Goal: Check status: Check status

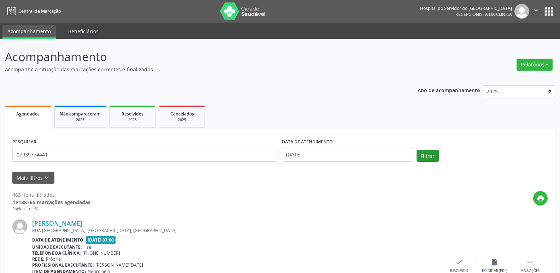
type input "07939774441"
click at [431, 156] on button "Filtrar" at bounding box center [427, 156] width 22 height 12
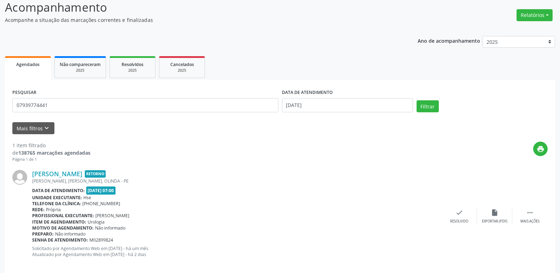
scroll to position [59, 0]
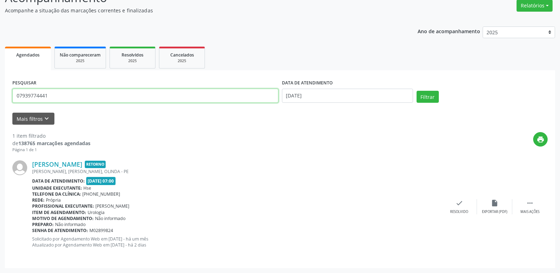
drag, startPoint x: 53, startPoint y: 95, endPoint x: 0, endPoint y: 101, distance: 52.9
click at [0, 101] on div "Acompanhamento Acompanhe a situação das marcações correntes e finalizadas Relat…" at bounding box center [280, 126] width 560 height 293
type input "46454195449"
click at [416, 91] on button "Filtrar" at bounding box center [427, 97] width 22 height 12
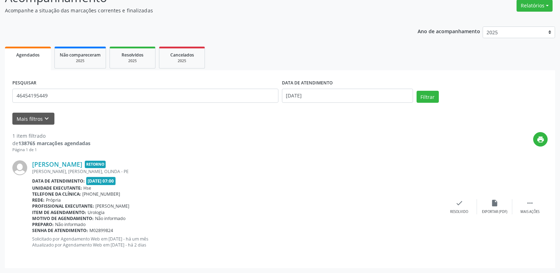
scroll to position [0, 0]
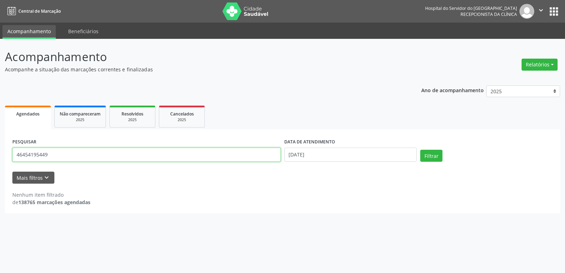
drag, startPoint x: 62, startPoint y: 156, endPoint x: 0, endPoint y: 161, distance: 62.0
click at [0, 161] on div "Acompanhamento Acompanhe a situação das marcações correntes e finalizadas Relat…" at bounding box center [282, 156] width 565 height 234
click at [420, 150] on button "Filtrar" at bounding box center [431, 156] width 22 height 12
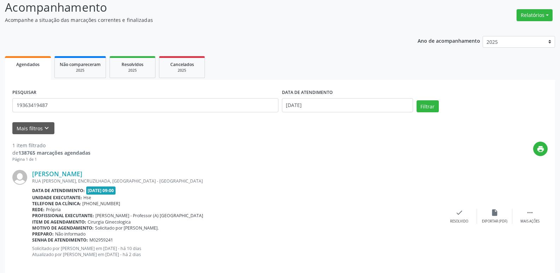
scroll to position [59, 0]
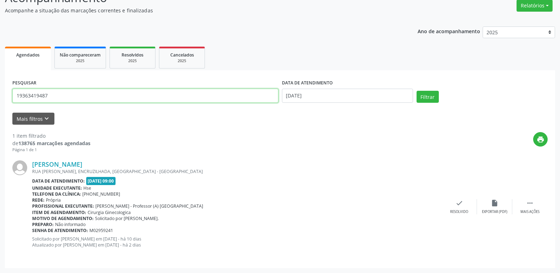
drag, startPoint x: 50, startPoint y: 96, endPoint x: 343, endPoint y: 88, distance: 293.2
click at [91, 100] on input "19363419487" at bounding box center [145, 96] width 266 height 14
type input "193634194811977032419"
click at [416, 91] on button "Filtrar" at bounding box center [427, 97] width 22 height 12
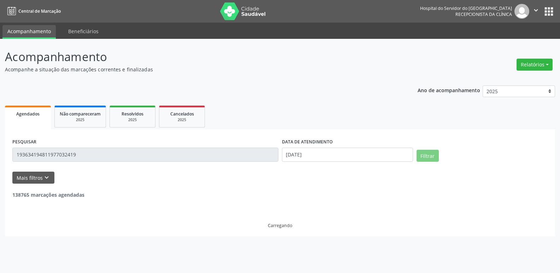
scroll to position [0, 0]
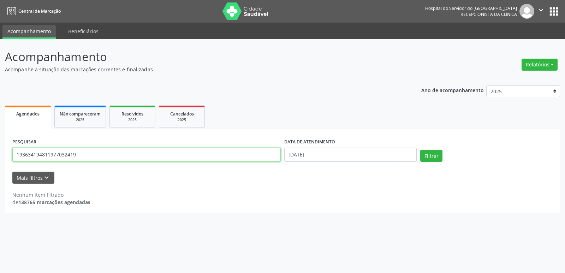
drag, startPoint x: 86, startPoint y: 153, endPoint x: 0, endPoint y: 164, distance: 86.5
click at [0, 164] on div "Acompanhamento Acompanhe a situação das marcações correntes e finalizadas Relat…" at bounding box center [282, 156] width 565 height 234
type input "11977032419"
click at [420, 150] on button "Filtrar" at bounding box center [431, 156] width 22 height 12
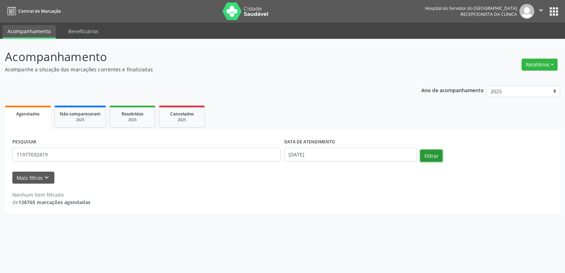
click at [434, 155] on button "Filtrar" at bounding box center [431, 156] width 22 height 12
drag, startPoint x: 58, startPoint y: 158, endPoint x: 0, endPoint y: 153, distance: 57.8
click at [0, 153] on div "Acompanhamento Acompanhe a situação das marcações correntes e finalizadas Relat…" at bounding box center [282, 156] width 565 height 234
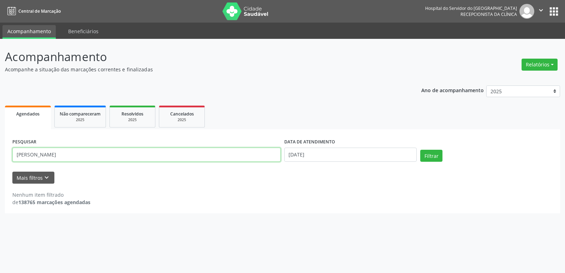
type input "[PERSON_NAME]"
click at [420, 150] on button "Filtrar" at bounding box center [431, 156] width 22 height 12
drag, startPoint x: 96, startPoint y: 154, endPoint x: 0, endPoint y: 161, distance: 96.7
click at [0, 161] on div "Acompanhamento Acompanhe a situação das marcações correntes e finalizadas Relat…" at bounding box center [282, 156] width 565 height 234
click at [69, 155] on input "text" at bounding box center [146, 155] width 268 height 14
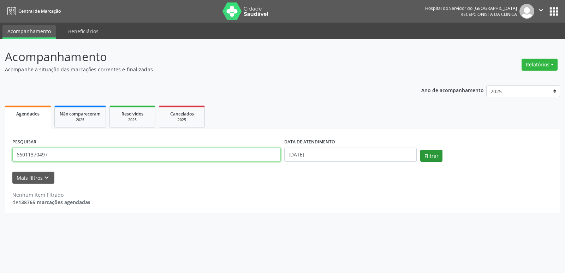
type input "66011370497"
click at [438, 154] on button "Filtrar" at bounding box center [431, 156] width 22 height 12
drag, startPoint x: 52, startPoint y: 155, endPoint x: 0, endPoint y: 157, distance: 51.6
click at [0, 157] on div "Acompanhamento Acompanhe a situação das marcações correntes e finalizadas Relat…" at bounding box center [282, 156] width 565 height 234
type input "05487871400"
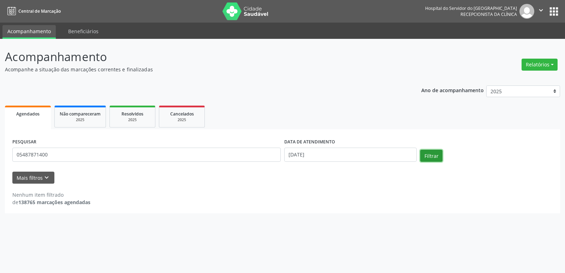
click at [431, 154] on button "Filtrar" at bounding box center [431, 156] width 22 height 12
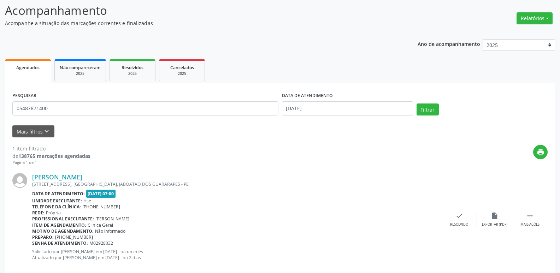
scroll to position [51, 0]
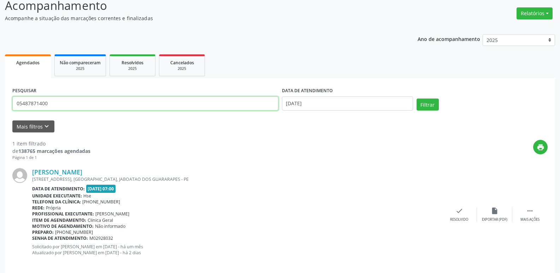
drag, startPoint x: 53, startPoint y: 102, endPoint x: 0, endPoint y: 104, distance: 53.0
click at [0, 104] on div "Acompanhamento Acompanhe a situação das marcações correntes e finalizadas Relat…" at bounding box center [280, 134] width 560 height 293
type input "24606669420"
click at [416, 99] on button "Filtrar" at bounding box center [427, 105] width 22 height 12
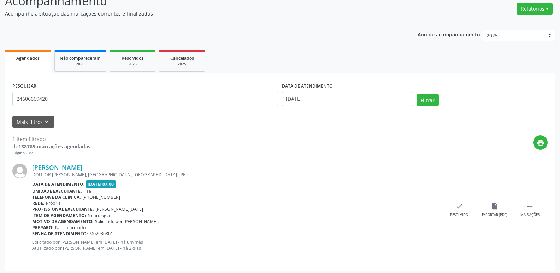
scroll to position [58, 0]
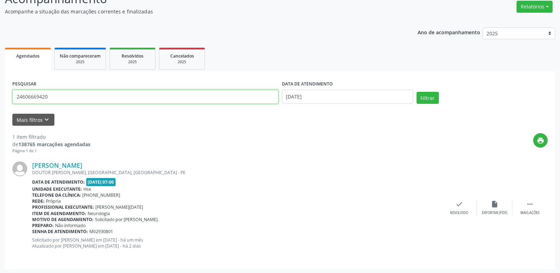
drag, startPoint x: 52, startPoint y: 92, endPoint x: 0, endPoint y: 106, distance: 53.4
click at [0, 106] on div "Acompanhamento Acompanhe a situação das marcações correntes e finalizadas Relat…" at bounding box center [280, 127] width 560 height 293
click at [45, 93] on input "text" at bounding box center [145, 97] width 266 height 14
type input "7"
click at [60, 97] on input "text" at bounding box center [145, 97] width 266 height 14
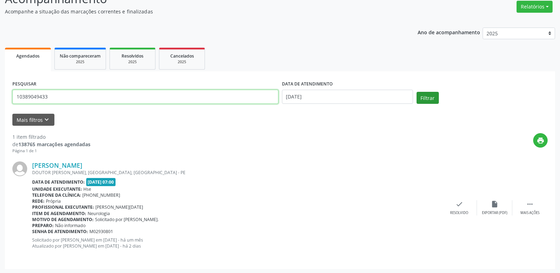
type input "10389049433"
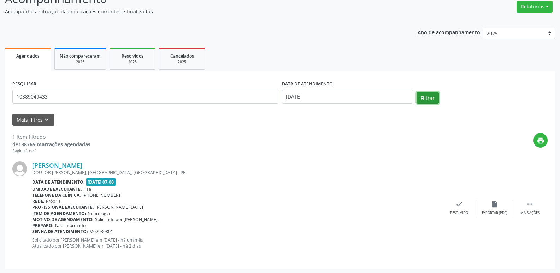
click at [428, 96] on button "Filtrar" at bounding box center [427, 98] width 22 height 12
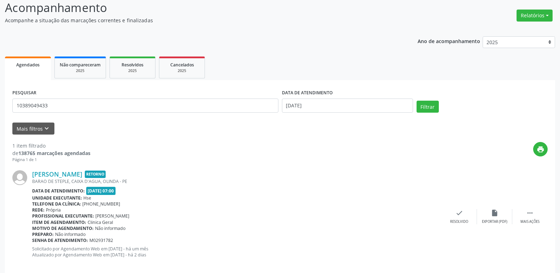
scroll to position [59, 0]
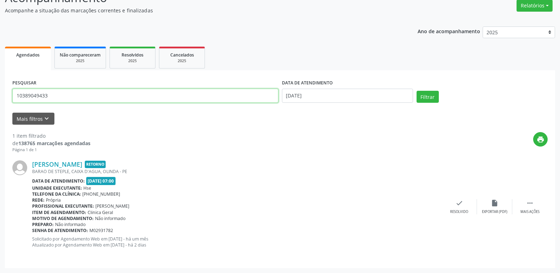
drag, startPoint x: 54, startPoint y: 99, endPoint x: 0, endPoint y: 99, distance: 54.4
click at [0, 99] on div "Acompanhamento Acompanhe a situação das marcações correntes e finalizadas Relat…" at bounding box center [280, 126] width 560 height 293
type input "61375683420"
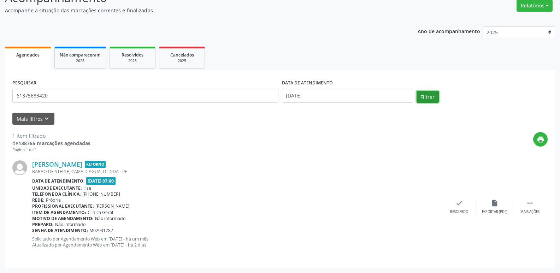
click at [427, 94] on button "Filtrar" at bounding box center [427, 97] width 22 height 12
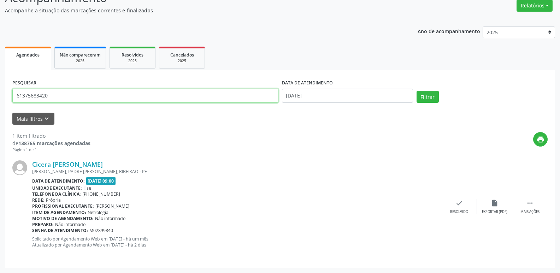
drag, startPoint x: 59, startPoint y: 98, endPoint x: 0, endPoint y: 103, distance: 59.2
click at [0, 103] on div "Acompanhamento Acompanhe a situação das marcações correntes e finalizadas Relat…" at bounding box center [280, 126] width 560 height 293
type input "27283763449"
click at [416, 91] on button "Filtrar" at bounding box center [427, 97] width 22 height 12
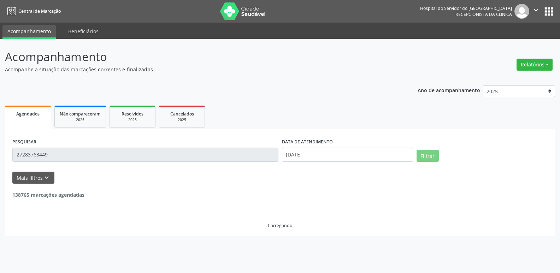
scroll to position [0, 0]
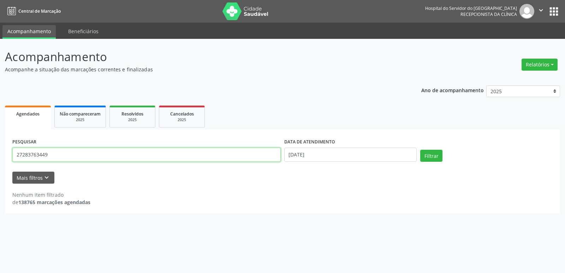
drag, startPoint x: 52, startPoint y: 157, endPoint x: 4, endPoint y: 162, distance: 48.7
click at [4, 162] on div "Acompanhamento Acompanhe a situação das marcações correntes e finalizadas Relat…" at bounding box center [282, 156] width 565 height 234
click at [81, 158] on input "text" at bounding box center [146, 155] width 268 height 14
type input "[PERSON_NAME]"
click at [420, 150] on button "Filtrar" at bounding box center [431, 156] width 22 height 12
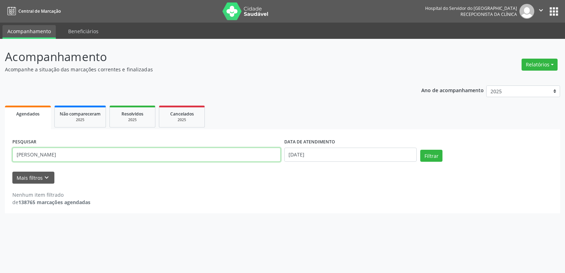
drag, startPoint x: 111, startPoint y: 153, endPoint x: 0, endPoint y: 145, distance: 111.2
click at [0, 145] on div "Acompanhamento Acompanhe a situação das marcações correntes e finalizadas Relat…" at bounding box center [282, 156] width 565 height 234
type input "[PERSON_NAME]"
click at [420, 150] on button "Filtrar" at bounding box center [431, 156] width 22 height 12
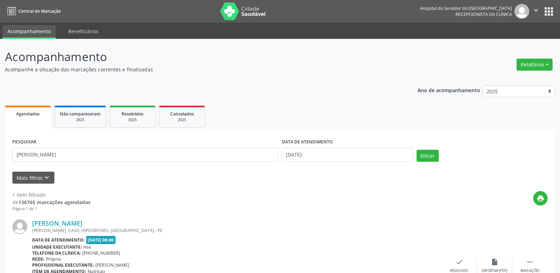
scroll to position [59, 0]
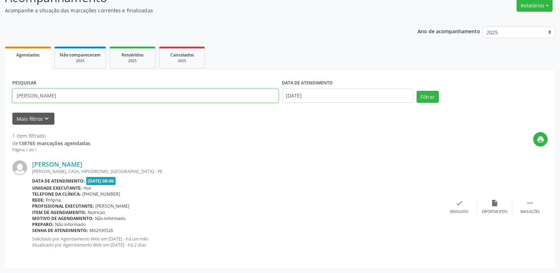
drag, startPoint x: 95, startPoint y: 93, endPoint x: 0, endPoint y: 109, distance: 96.4
click at [0, 109] on div "Acompanhamento Acompanhe a situação das marcações correntes e finalizadas Relat…" at bounding box center [280, 126] width 560 height 293
type input "71530517400"
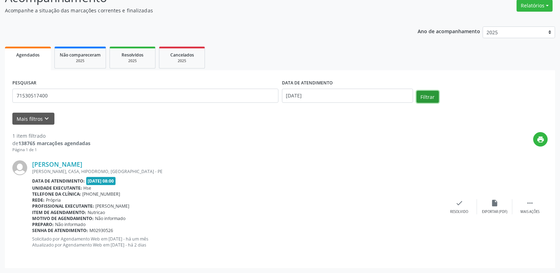
click at [429, 98] on button "Filtrar" at bounding box center [427, 97] width 22 height 12
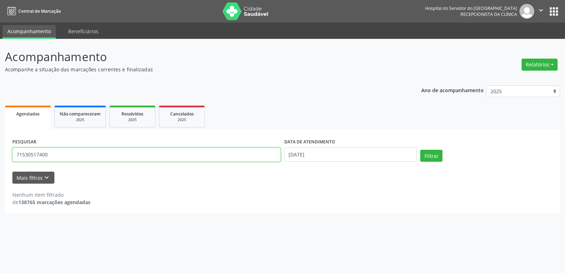
drag, startPoint x: 59, startPoint y: 154, endPoint x: 0, endPoint y: 160, distance: 59.2
click at [0, 159] on div "Acompanhamento Acompanhe a situação das marcações correntes e finalizadas Relat…" at bounding box center [282, 156] width 565 height 234
click at [420, 150] on button "Filtrar" at bounding box center [431, 156] width 22 height 12
click at [54, 155] on input "[PERSON_NAME]" at bounding box center [146, 155] width 268 height 14
type input "[PERSON_NAME]"
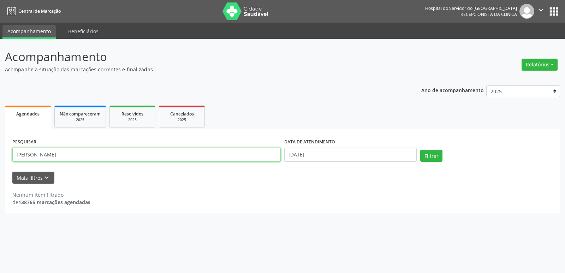
click at [420, 150] on button "Filtrar" at bounding box center [431, 156] width 22 height 12
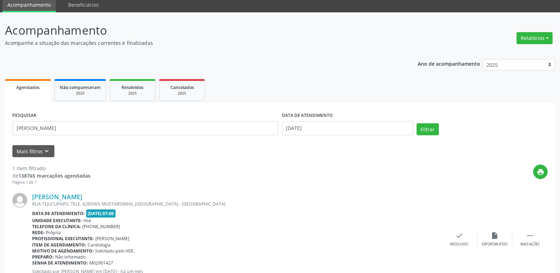
scroll to position [26, 0]
